Goal: Task Accomplishment & Management: Complete application form

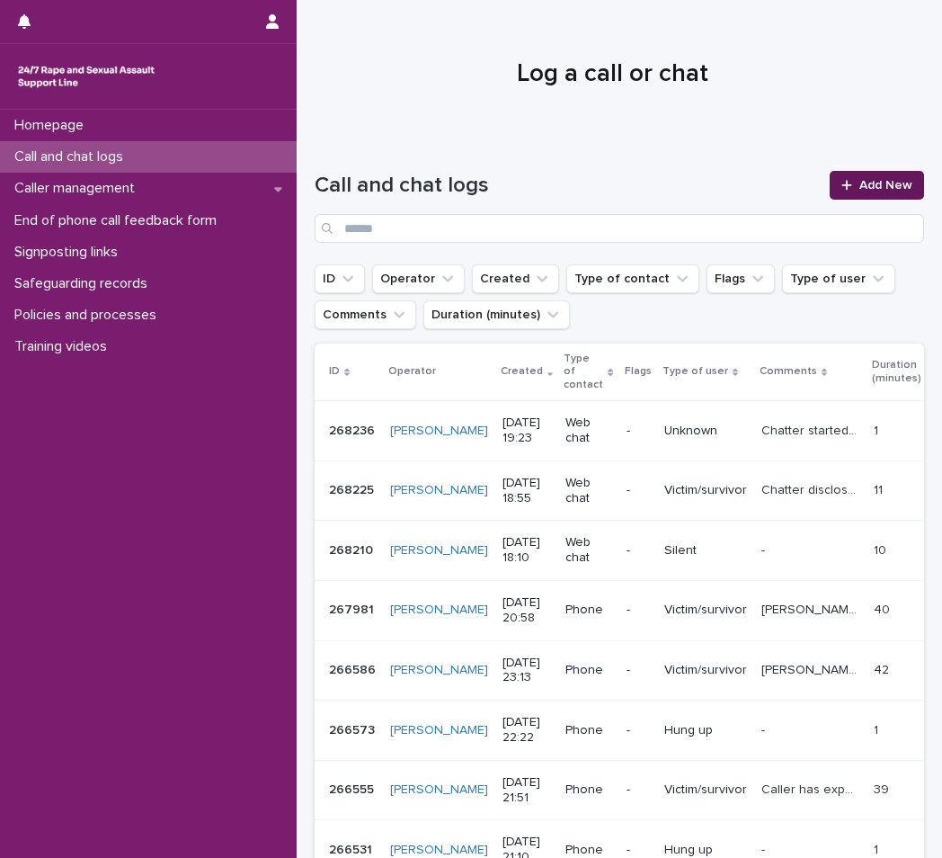
click at [860, 190] on span "Add New" at bounding box center [886, 185] width 53 height 13
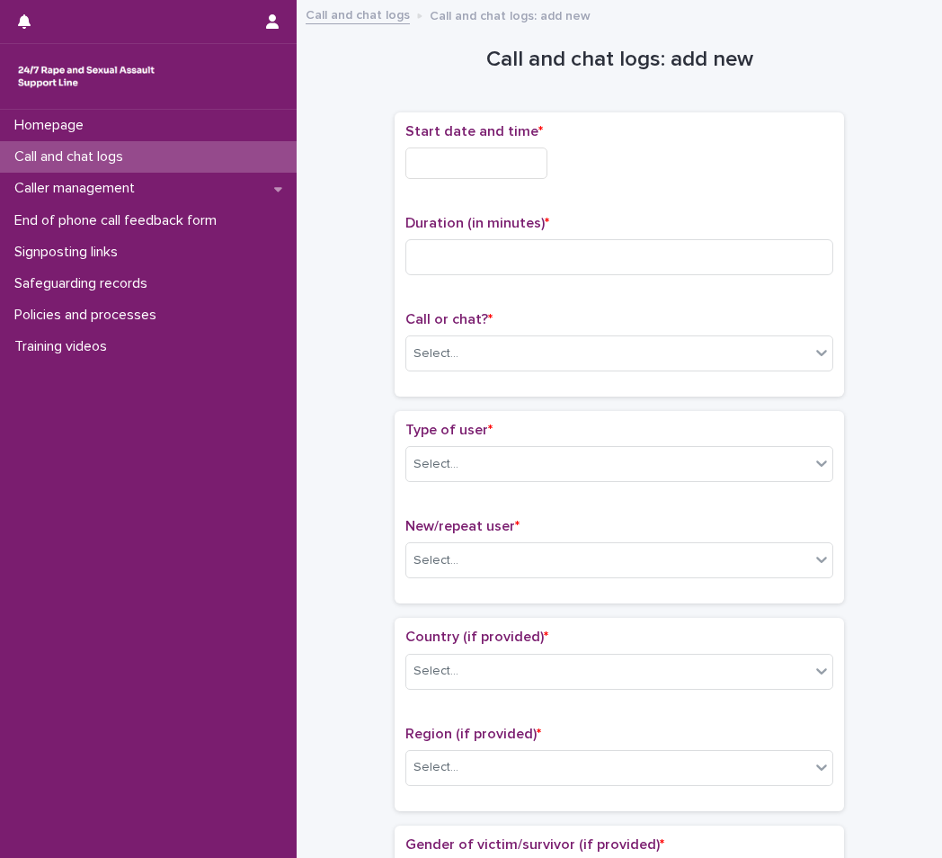
click at [483, 182] on div "Start date and time *" at bounding box center [620, 158] width 428 height 70
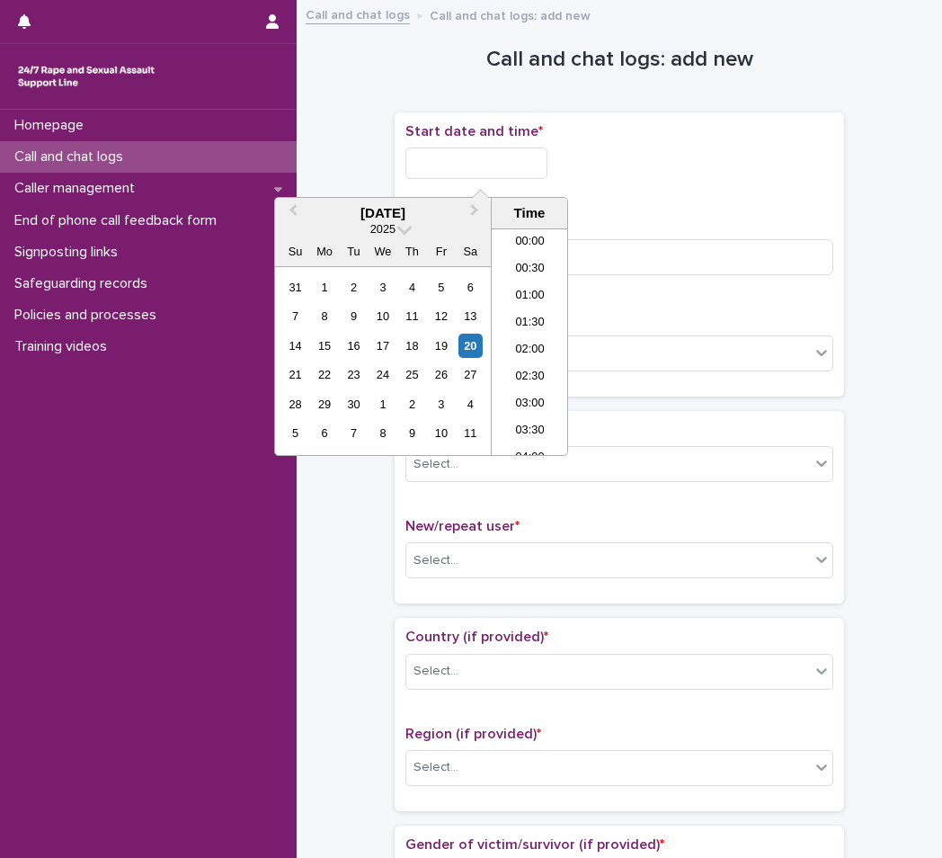
click at [460, 166] on input "text" at bounding box center [477, 162] width 142 height 31
click at [523, 331] on li "20:30" at bounding box center [530, 341] width 76 height 27
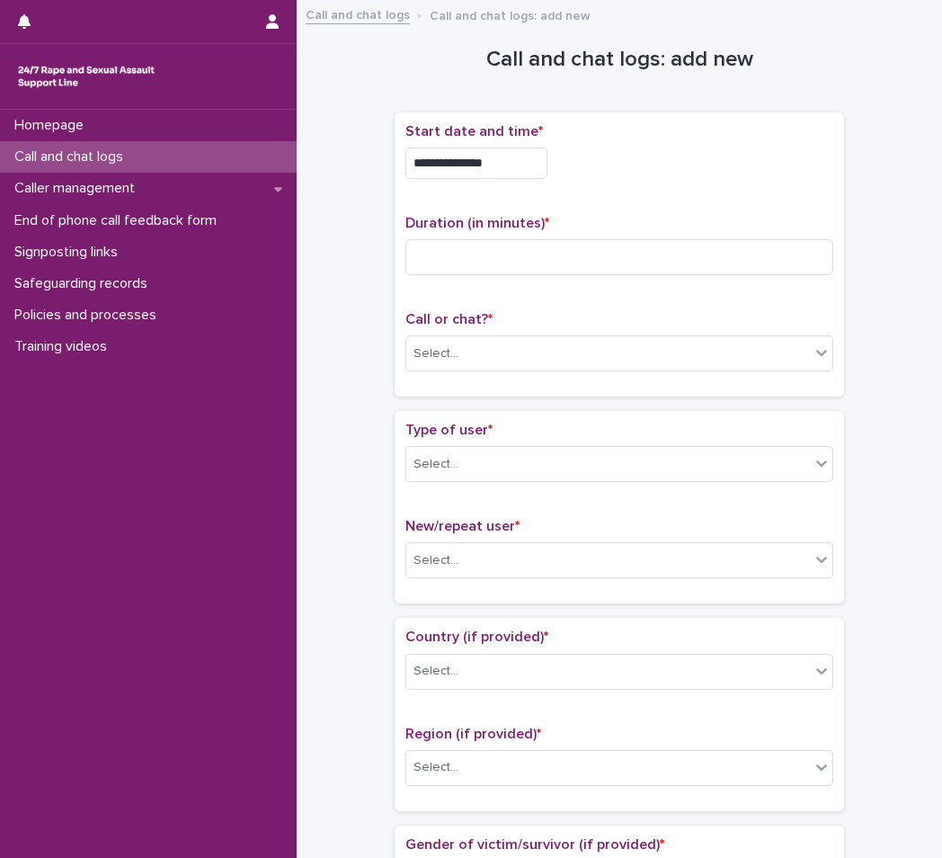
click at [515, 164] on input "**********" at bounding box center [477, 162] width 142 height 31
click at [783, 279] on div "Duration (in minutes) *" at bounding box center [620, 252] width 428 height 75
click at [685, 337] on div "Select..." at bounding box center [620, 353] width 428 height 36
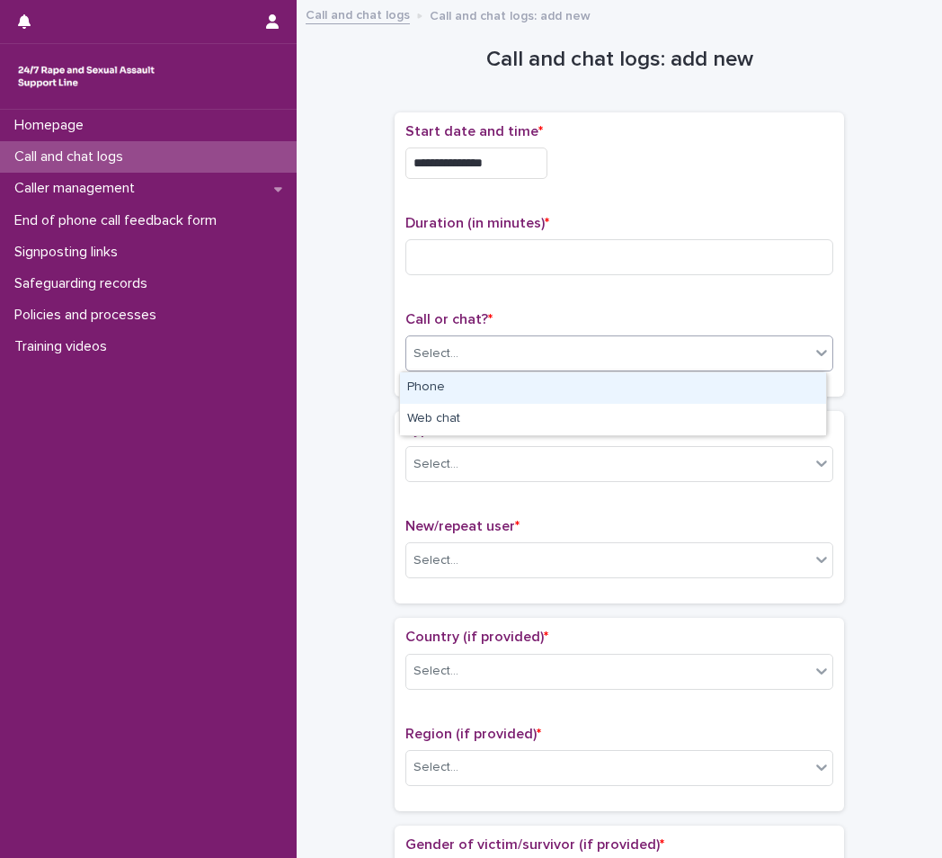
click at [582, 385] on div "Phone" at bounding box center [613, 387] width 426 height 31
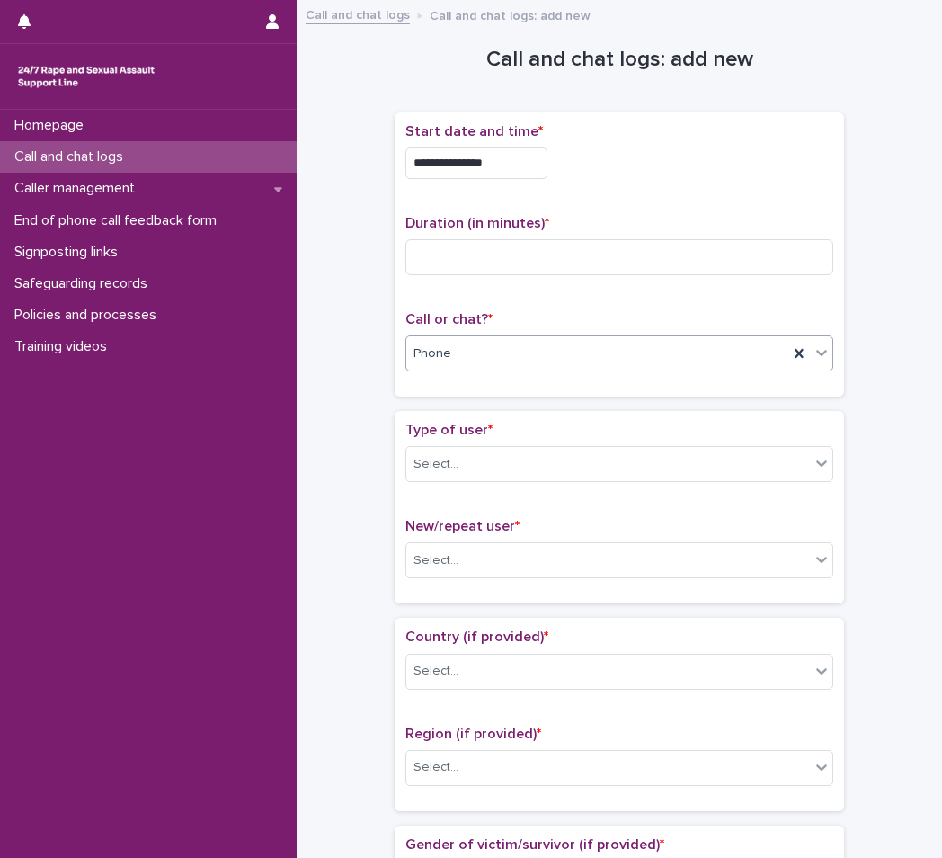
click at [508, 170] on input "**********" at bounding box center [477, 162] width 142 height 31
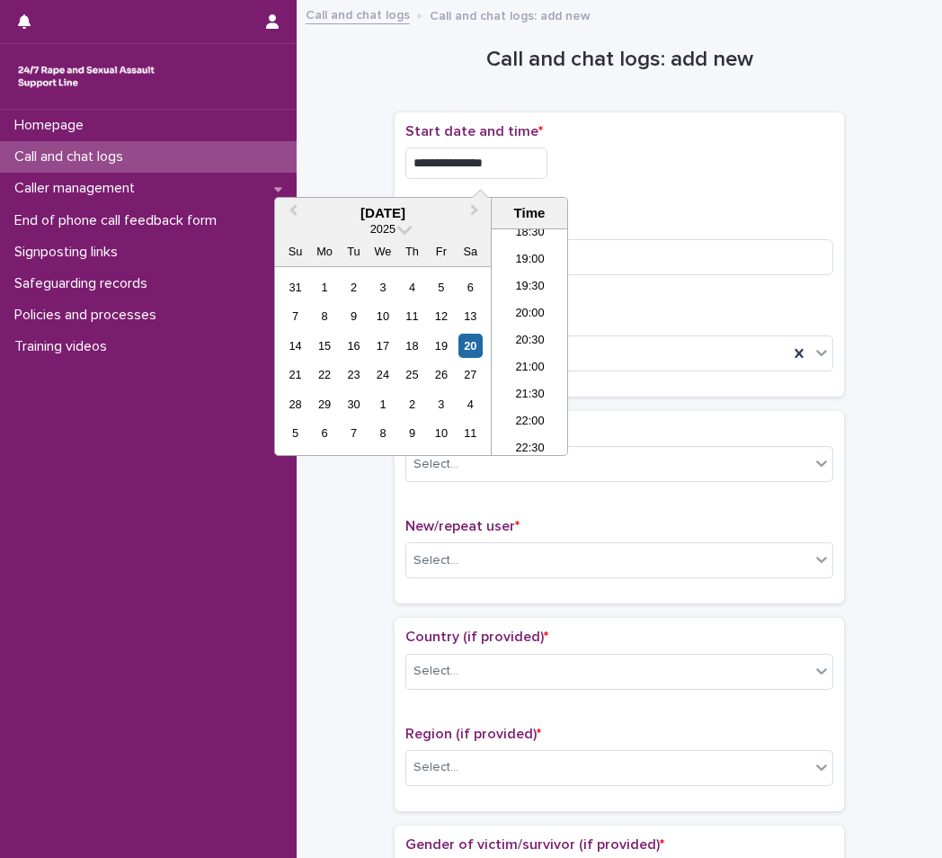
type input "**********"
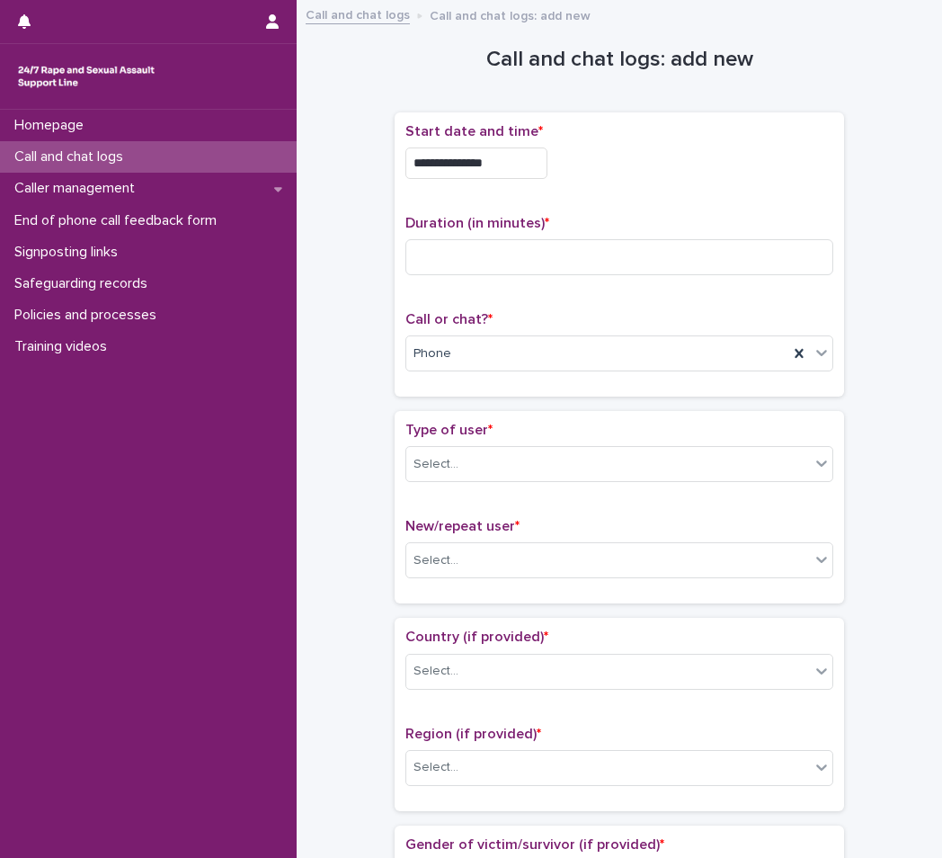
click at [697, 277] on div "Duration (in minutes) *" at bounding box center [620, 252] width 428 height 75
click at [570, 254] on input at bounding box center [620, 257] width 428 height 36
type input "*"
click at [495, 330] on div "Call or chat? * Phone" at bounding box center [620, 348] width 428 height 75
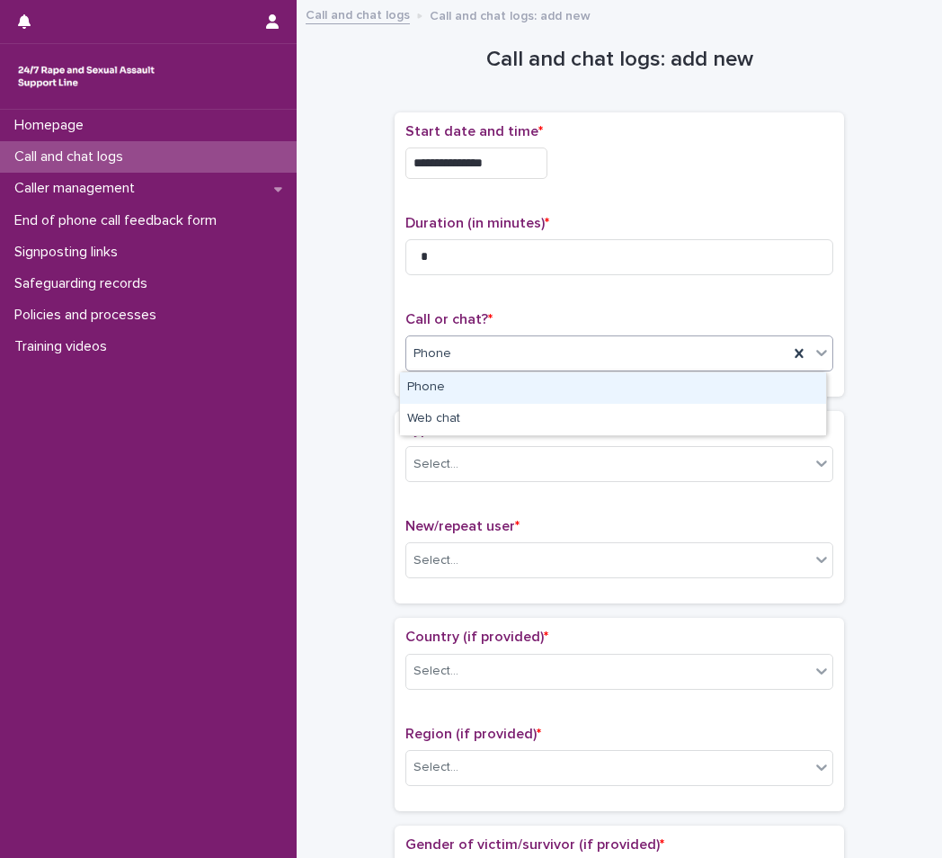
drag, startPoint x: 475, startPoint y: 367, endPoint x: 465, endPoint y: 387, distance: 22.1
click at [473, 367] on div "Phone" at bounding box center [597, 354] width 382 height 30
click at [456, 376] on div "Phone" at bounding box center [613, 387] width 426 height 31
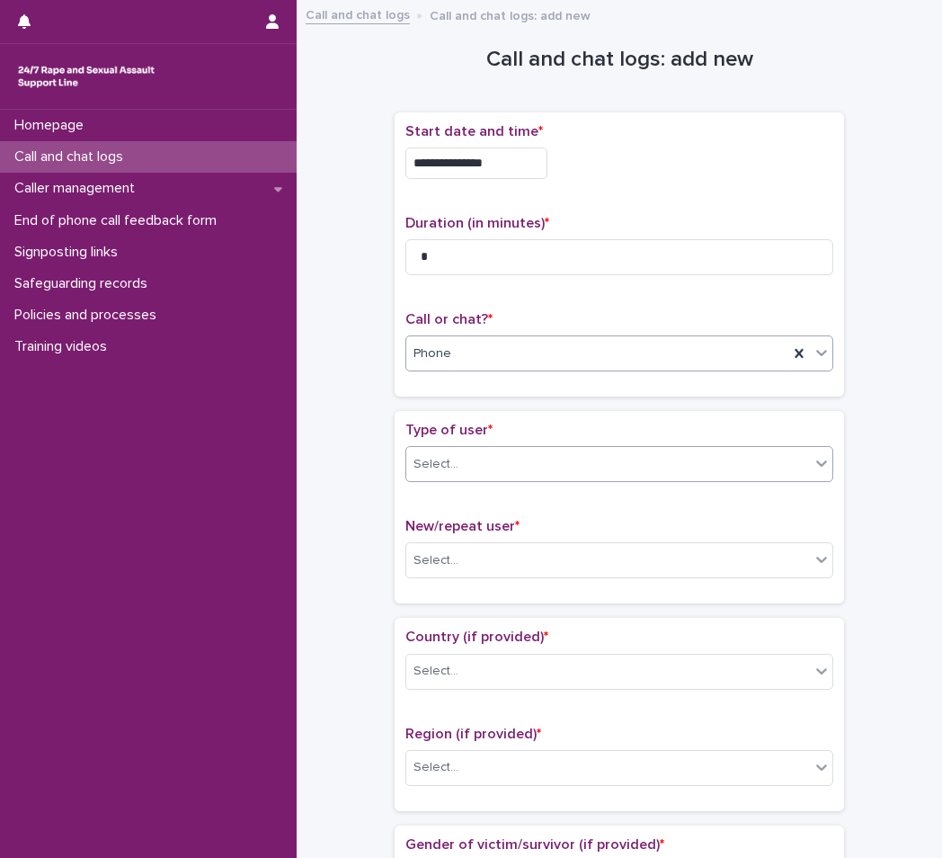
drag, startPoint x: 473, startPoint y: 465, endPoint x: 477, endPoint y: 481, distance: 16.6
click at [477, 481] on div "Select..." at bounding box center [620, 464] width 428 height 36
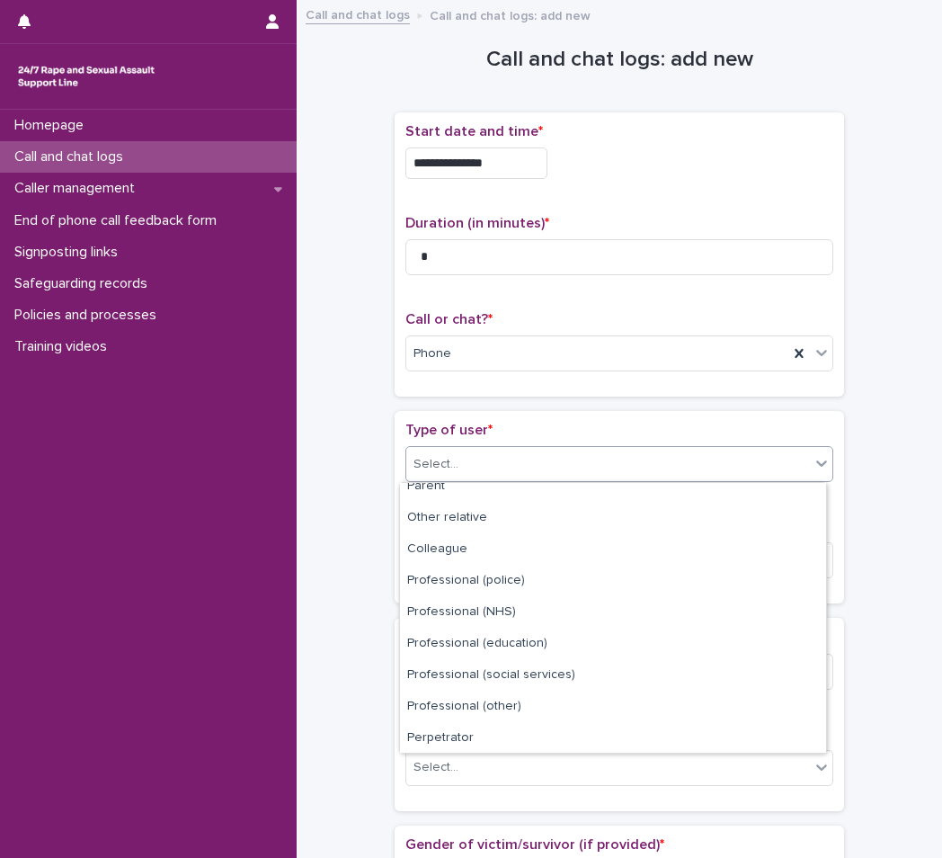
scroll to position [202, 0]
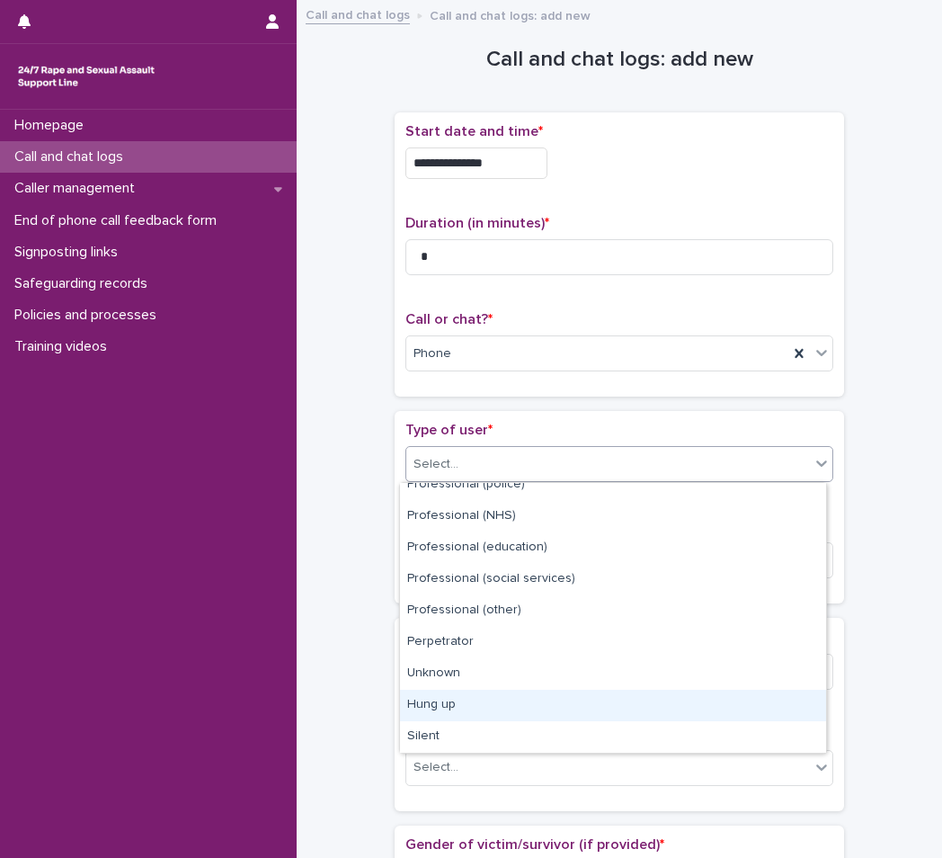
click at [460, 709] on div "Hung up" at bounding box center [613, 705] width 426 height 31
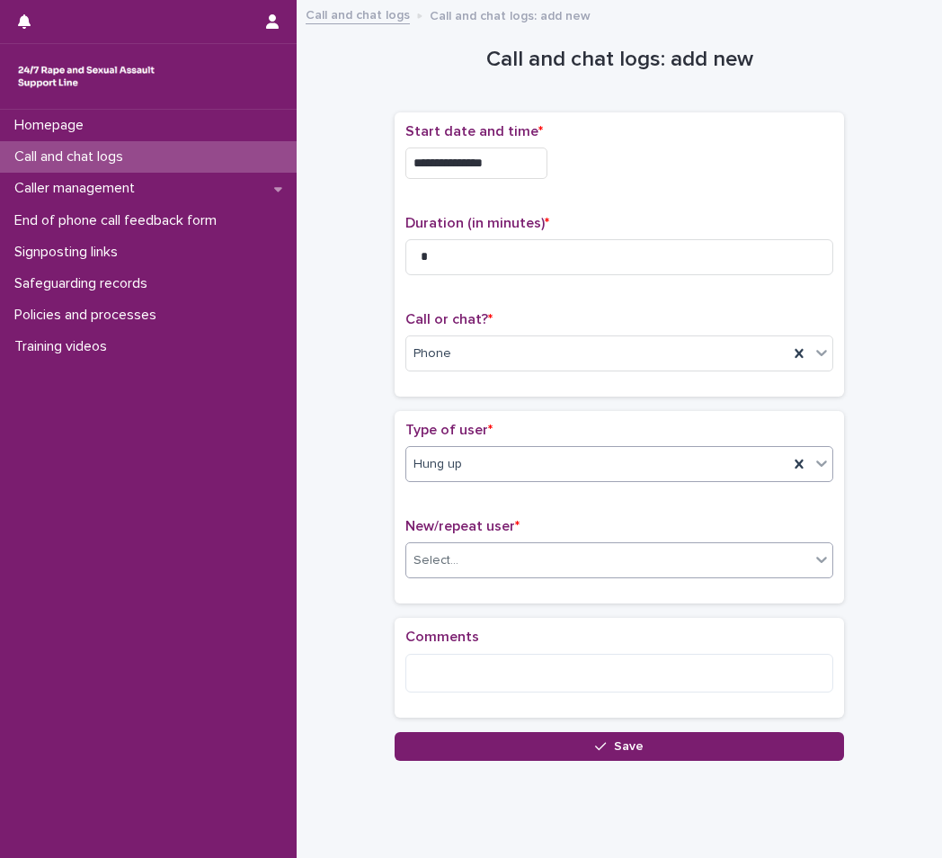
click at [511, 558] on div "Select..." at bounding box center [608, 561] width 404 height 30
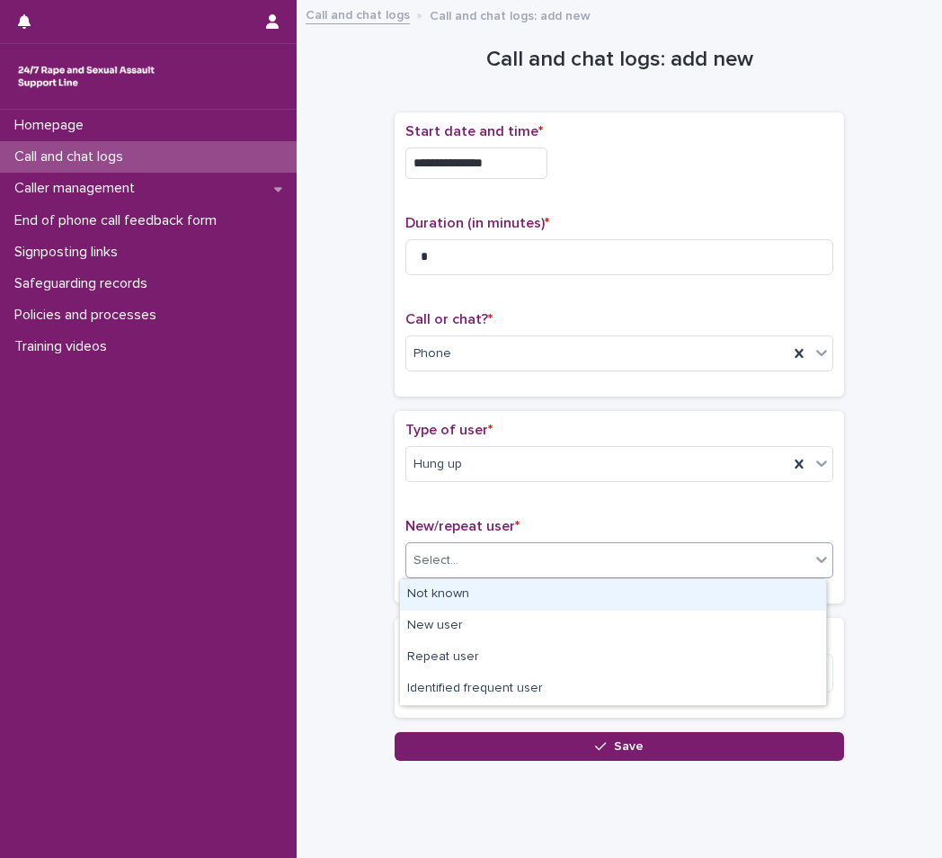
click at [451, 598] on div "Not known" at bounding box center [613, 594] width 426 height 31
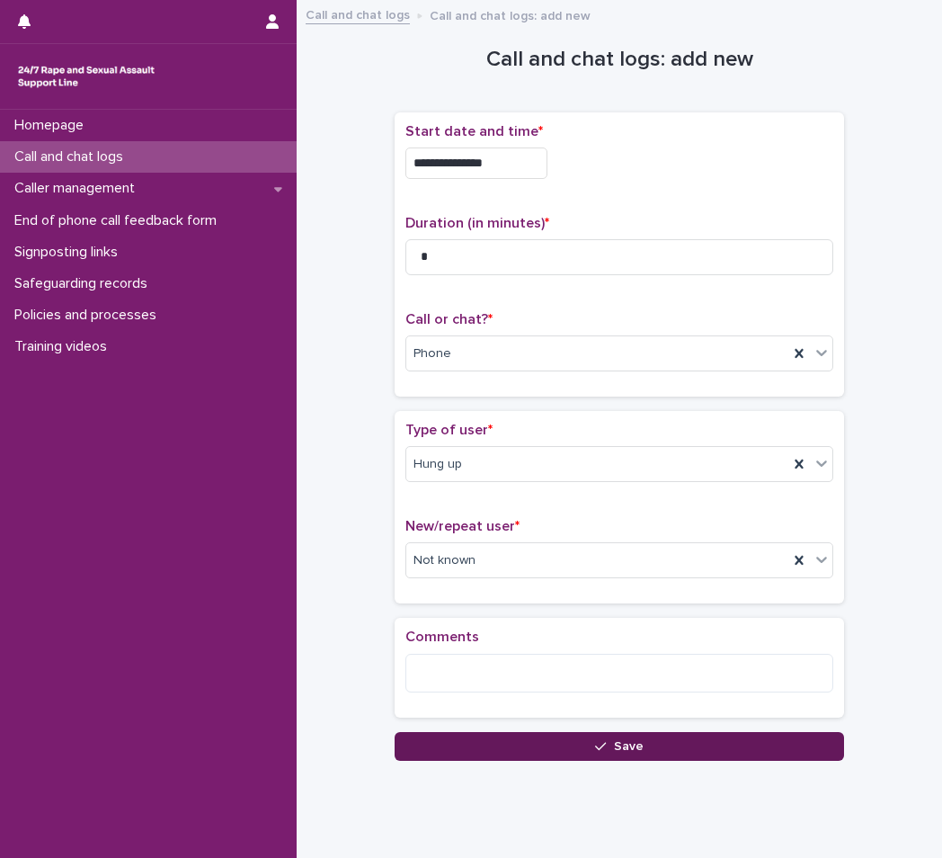
click at [521, 760] on button "Save" at bounding box center [620, 746] width 450 height 29
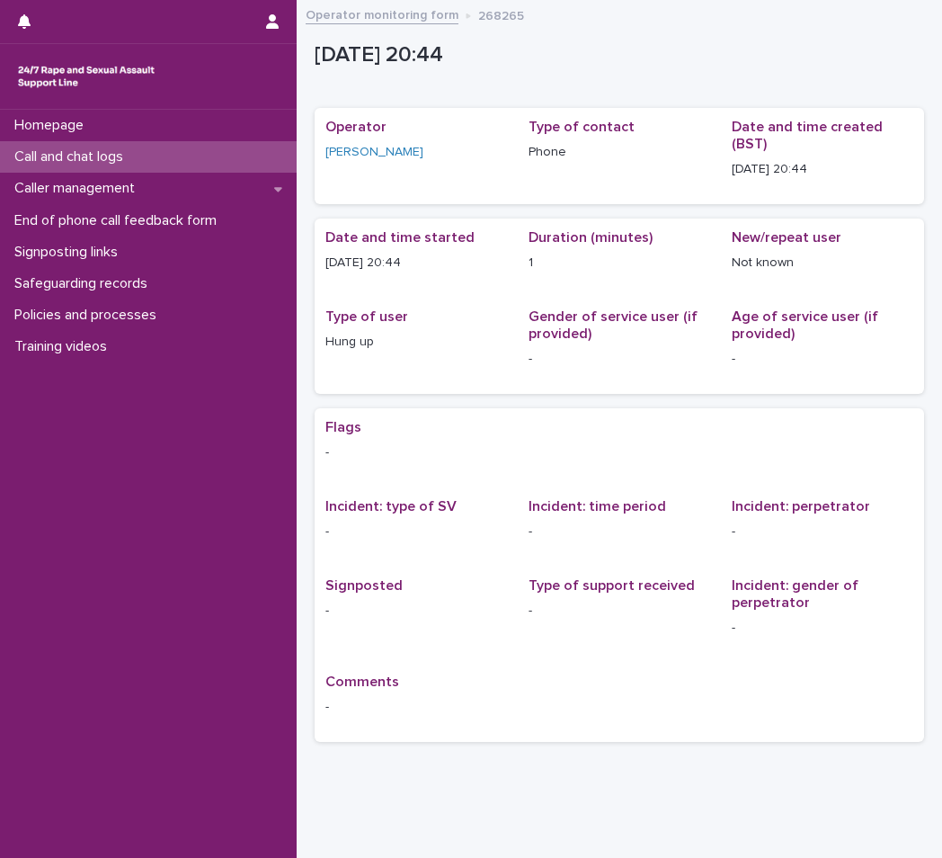
click at [128, 170] on div "Call and chat logs" at bounding box center [148, 156] width 297 height 31
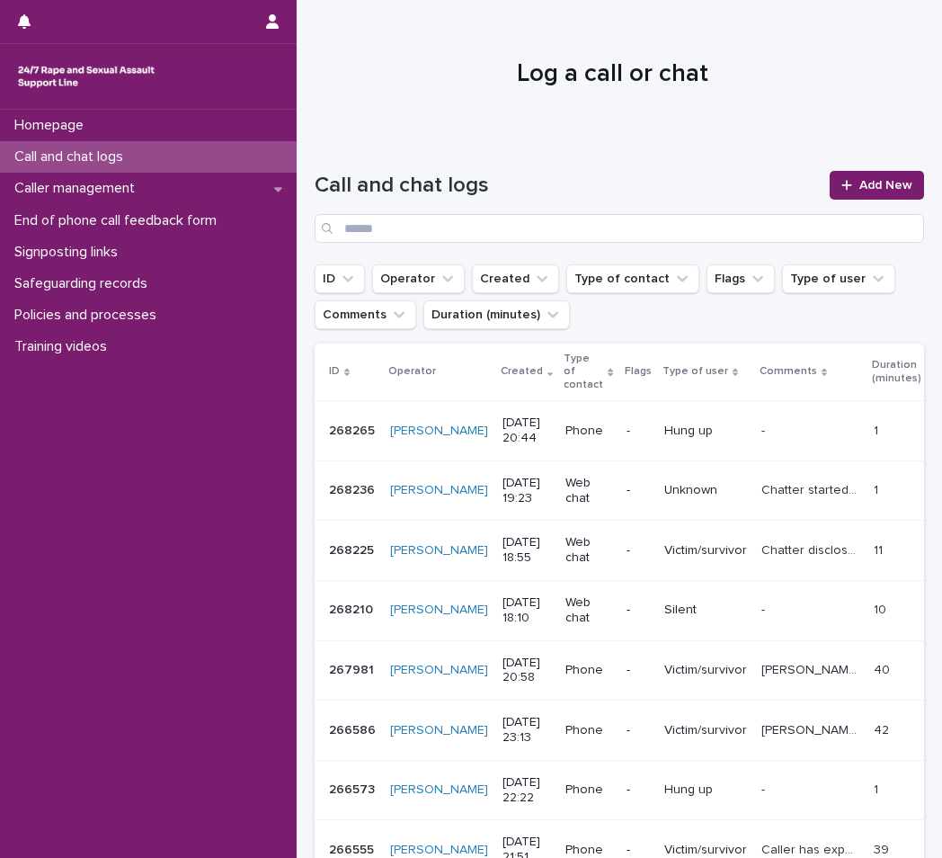
click at [852, 170] on div "Call and chat logs Add New" at bounding box center [620, 199] width 610 height 129
click at [853, 176] on link "Add New" at bounding box center [877, 185] width 94 height 29
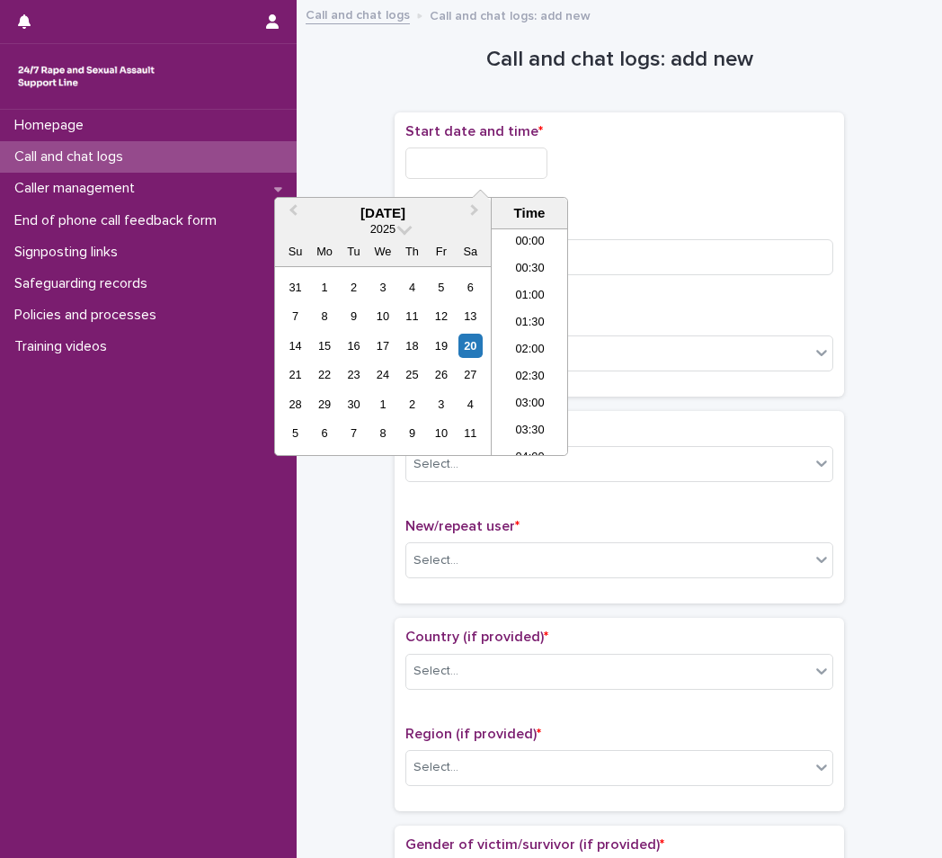
click at [433, 153] on input "text" at bounding box center [477, 162] width 142 height 31
click at [539, 339] on li "20:30" at bounding box center [530, 341] width 76 height 27
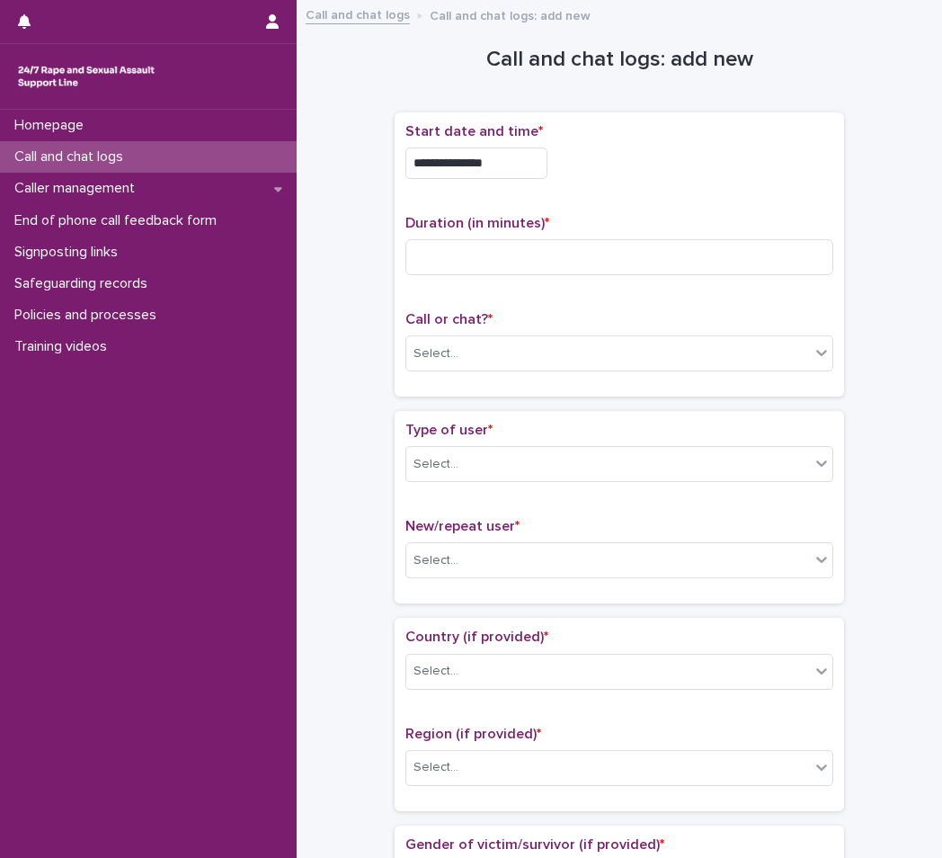
click at [529, 171] on input "**********" at bounding box center [477, 162] width 142 height 31
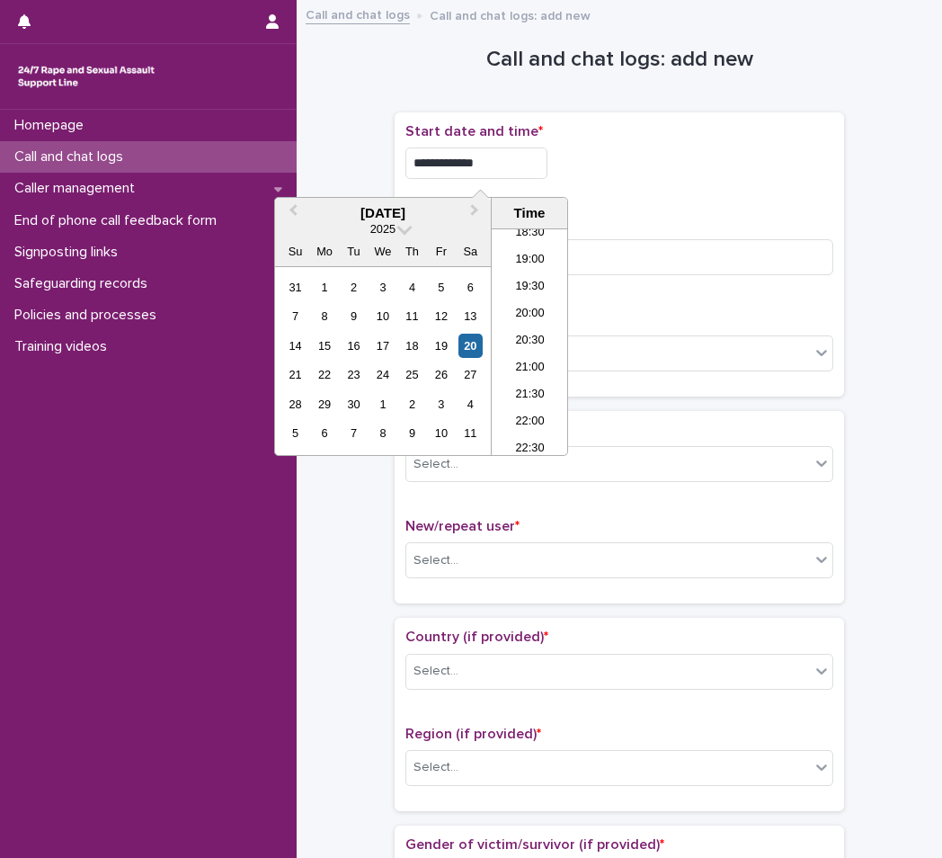
type input "**********"
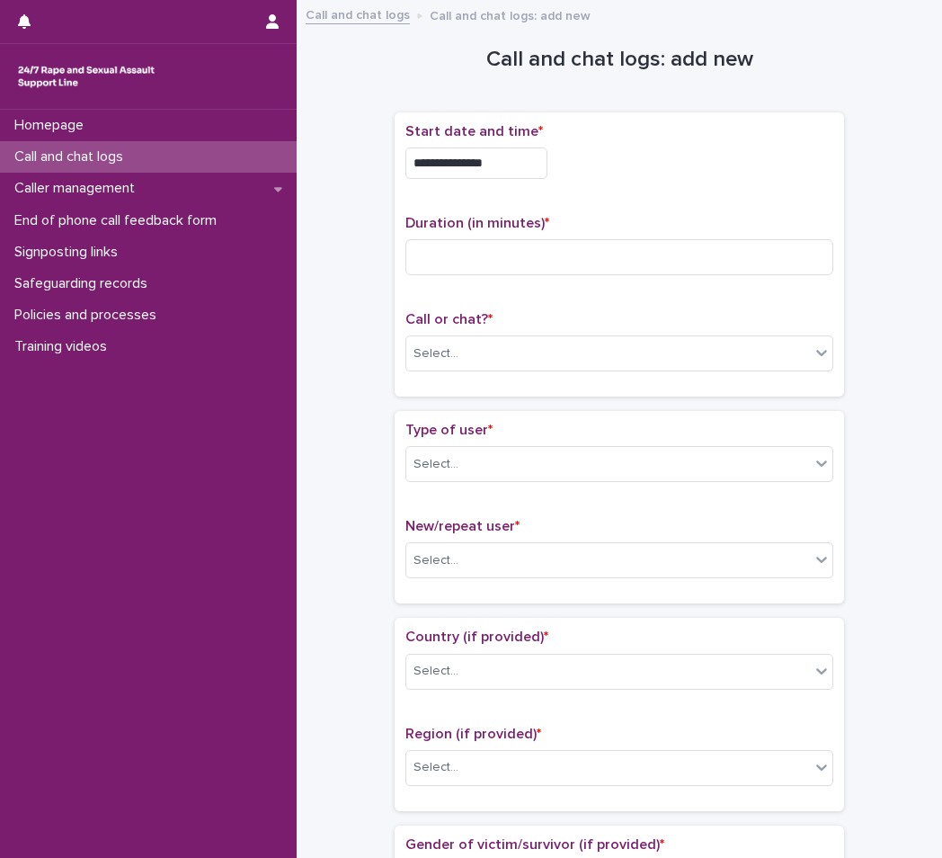
click at [724, 226] on p "Duration (in minutes) *" at bounding box center [620, 223] width 428 height 17
click at [534, 362] on div "Select..." at bounding box center [608, 354] width 404 height 30
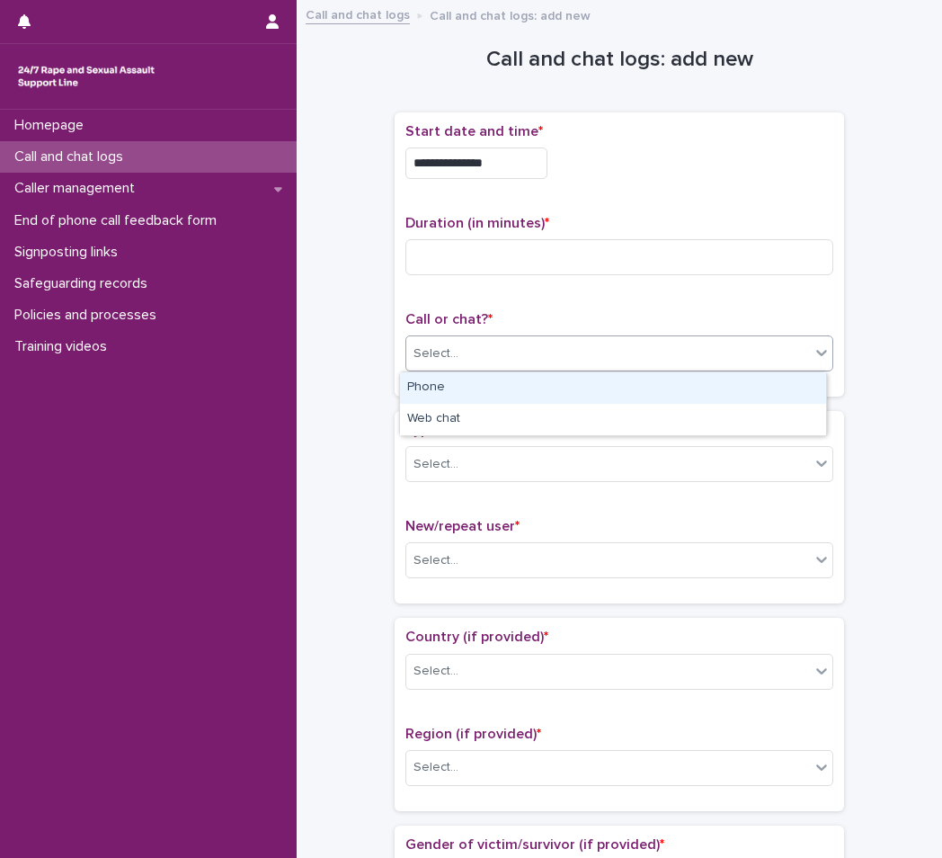
click at [433, 387] on div "Phone" at bounding box center [613, 387] width 426 height 31
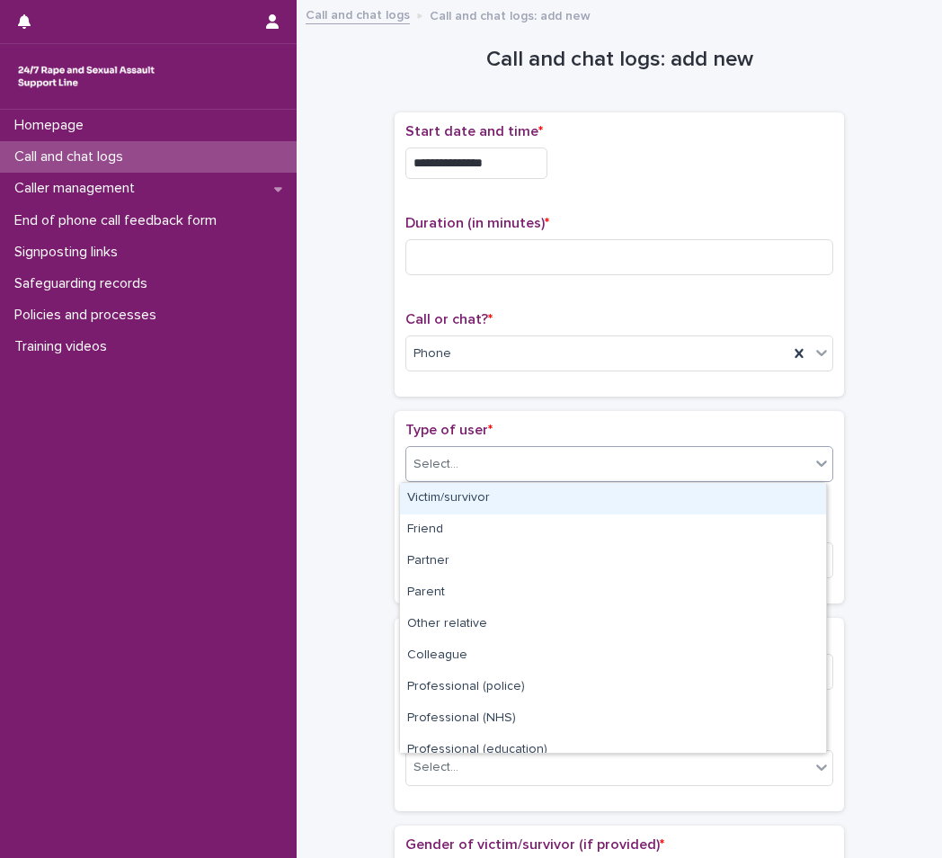
click at [543, 453] on div "Select..." at bounding box center [608, 465] width 404 height 30
